Goal: Task Accomplishment & Management: Manage account settings

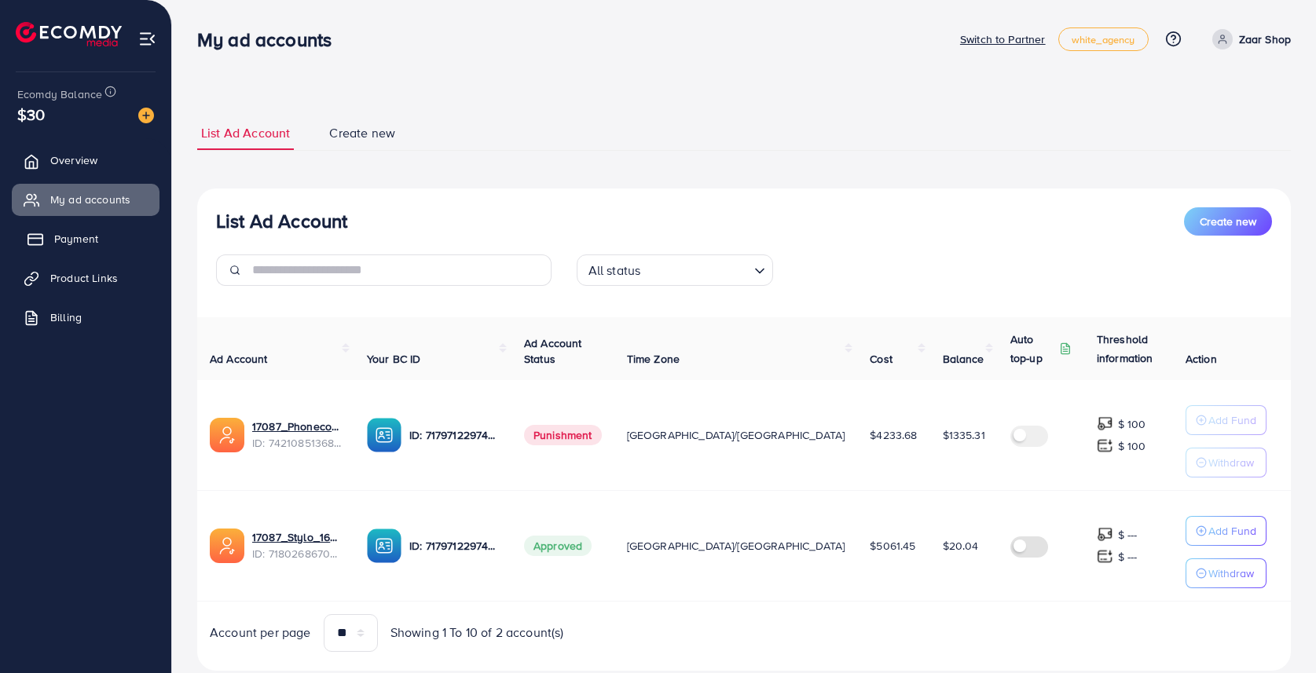
click at [81, 242] on span "Payment" at bounding box center [76, 239] width 44 height 16
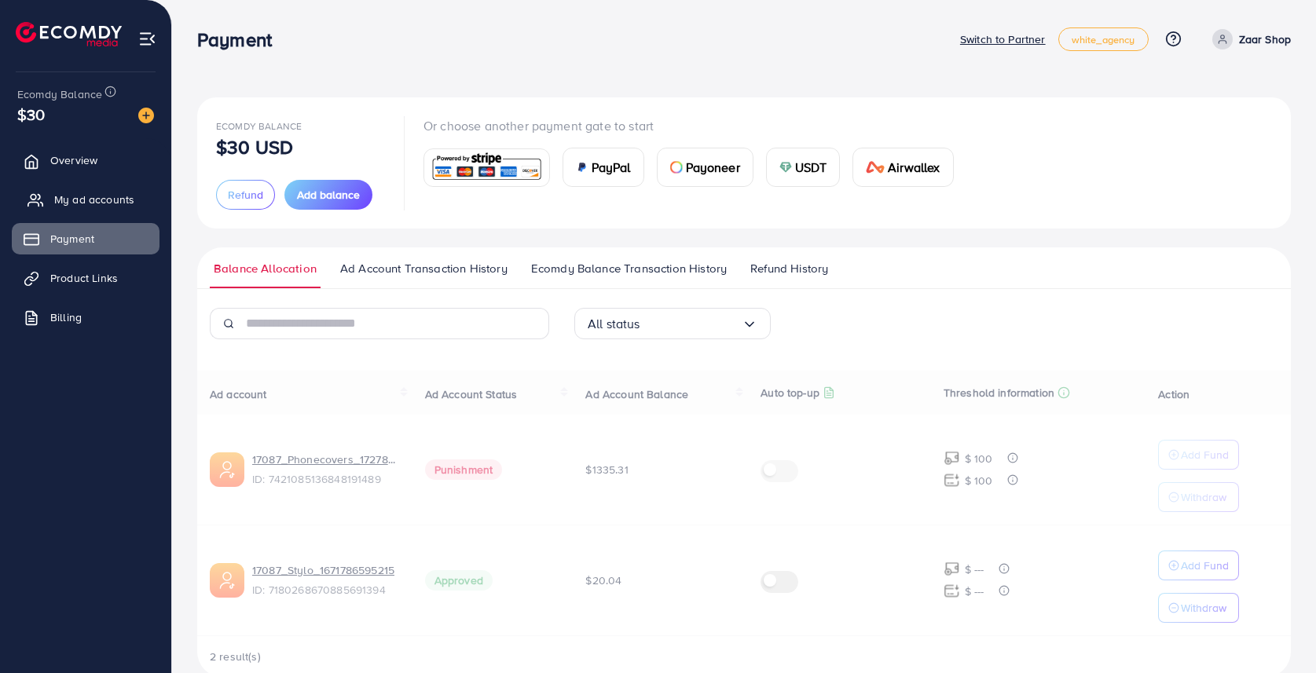
click at [112, 200] on span "My ad accounts" at bounding box center [94, 200] width 80 height 16
